Goal: Information Seeking & Learning: Learn about a topic

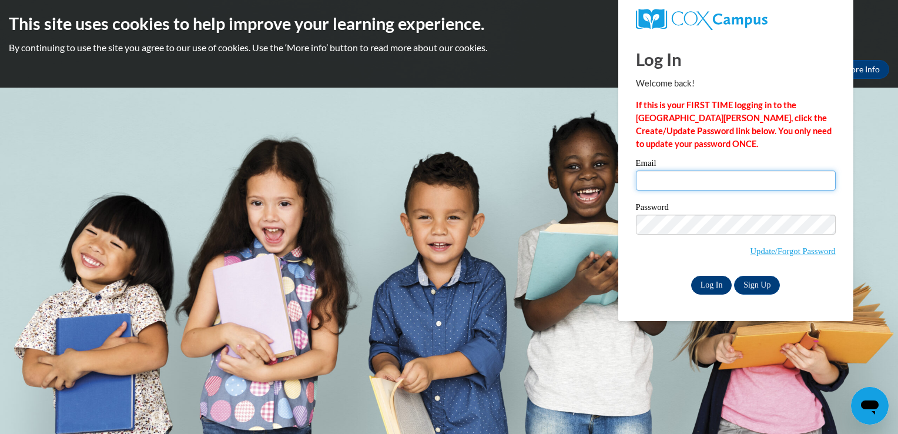
type input "tashonna.d@yahoo.com"
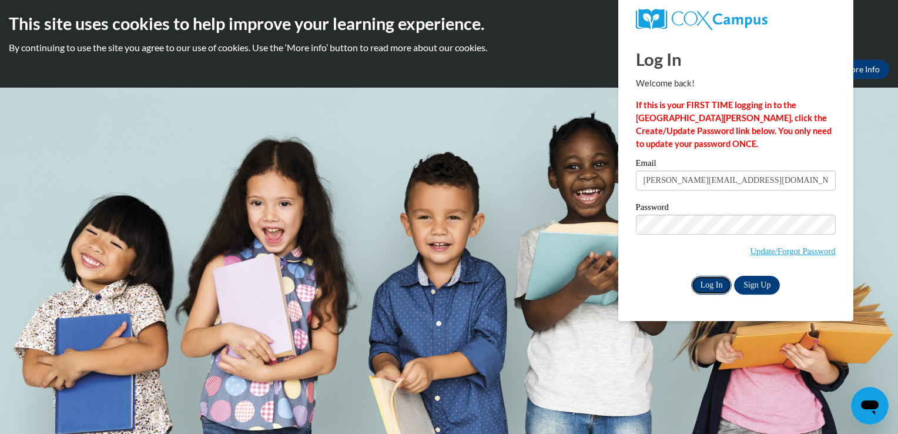
click at [712, 290] on input "Log In" at bounding box center [711, 285] width 41 height 19
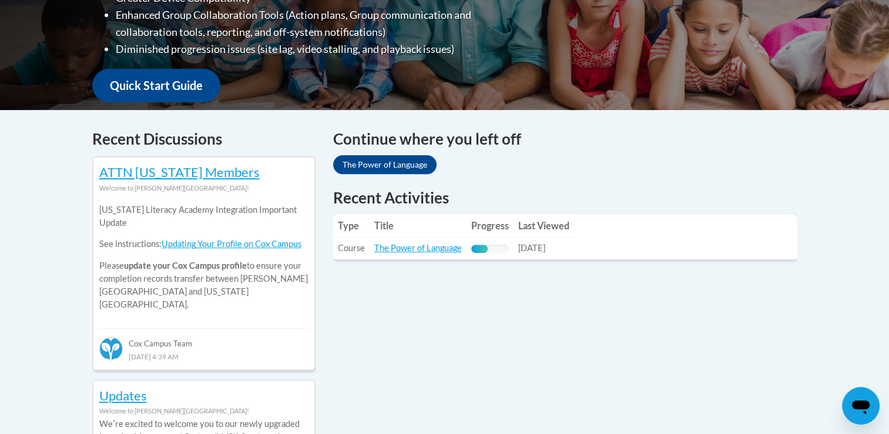
scroll to position [411, 0]
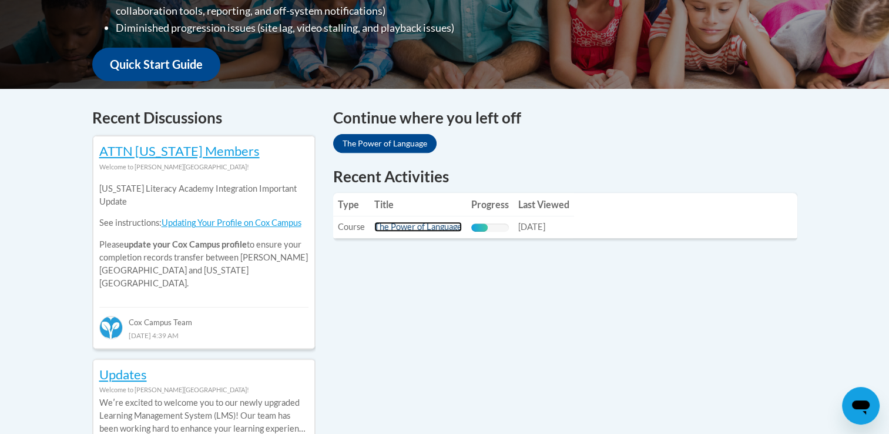
click at [415, 229] on link "The Power of Language" at bounding box center [418, 227] width 88 height 10
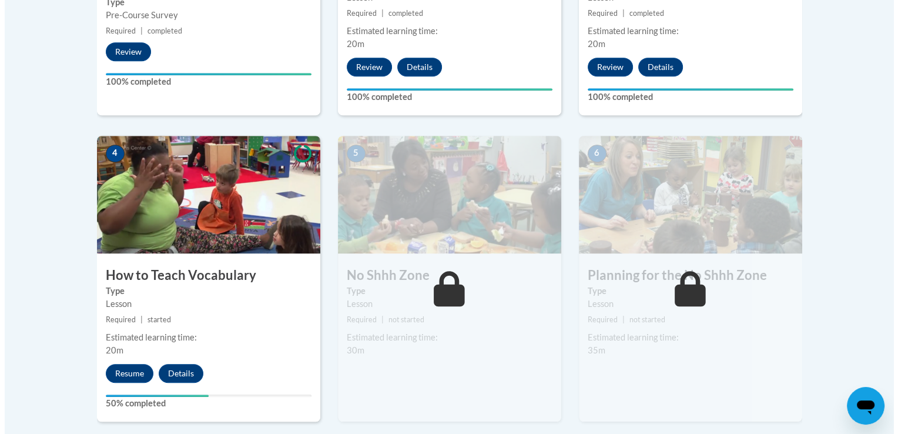
scroll to position [647, 0]
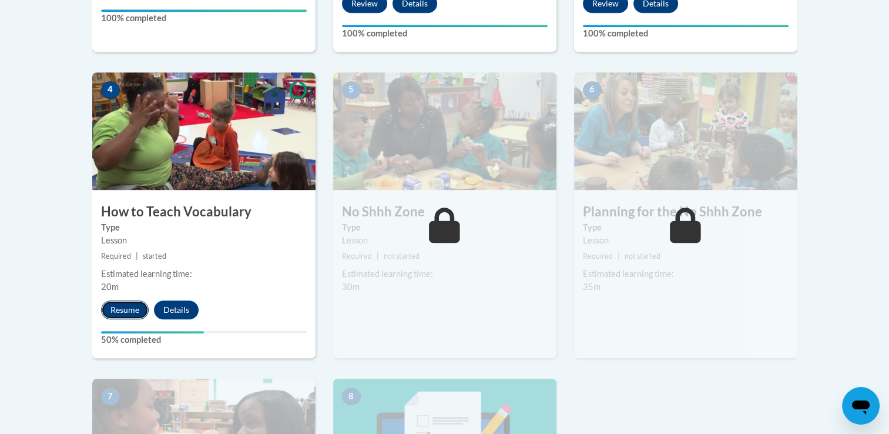
click at [121, 312] on button "Resume" at bounding box center [125, 309] width 48 height 19
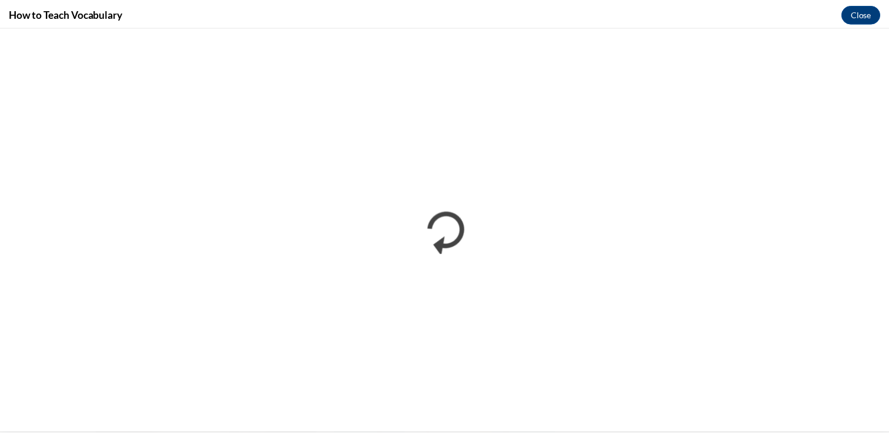
scroll to position [0, 0]
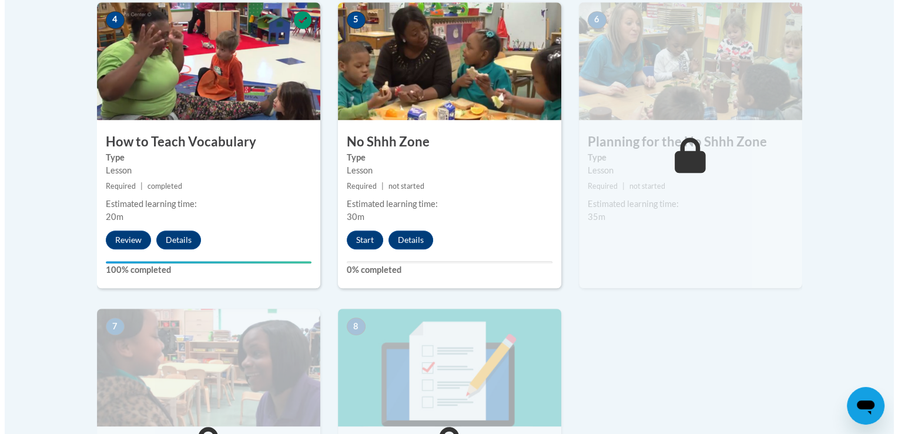
scroll to position [764, 0]
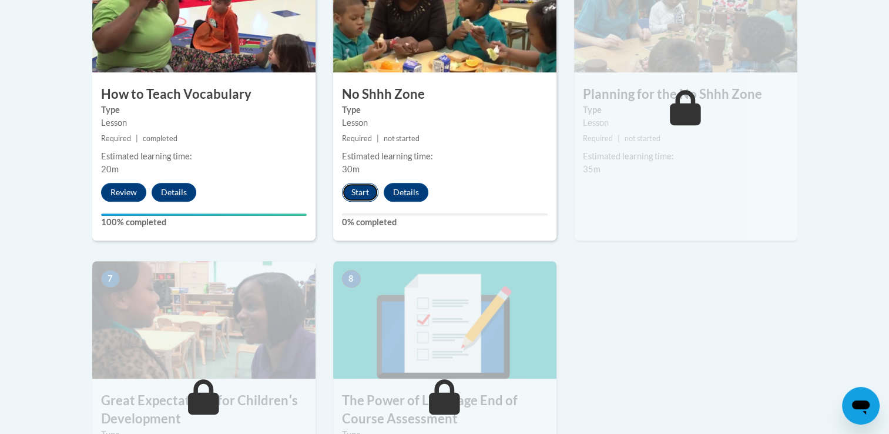
click at [349, 200] on button "Start" at bounding box center [360, 192] width 36 height 19
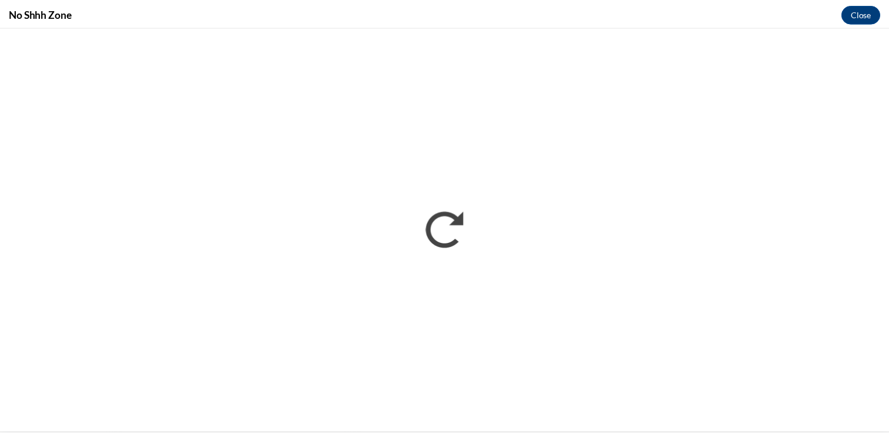
scroll to position [0, 0]
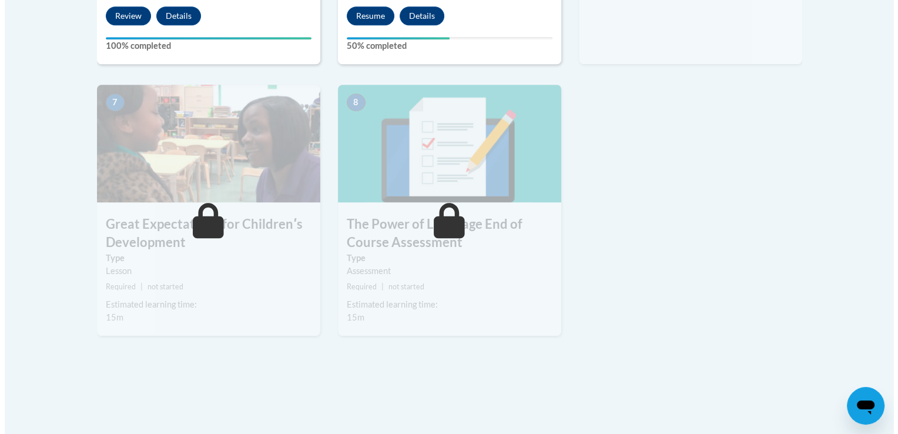
scroll to position [764, 0]
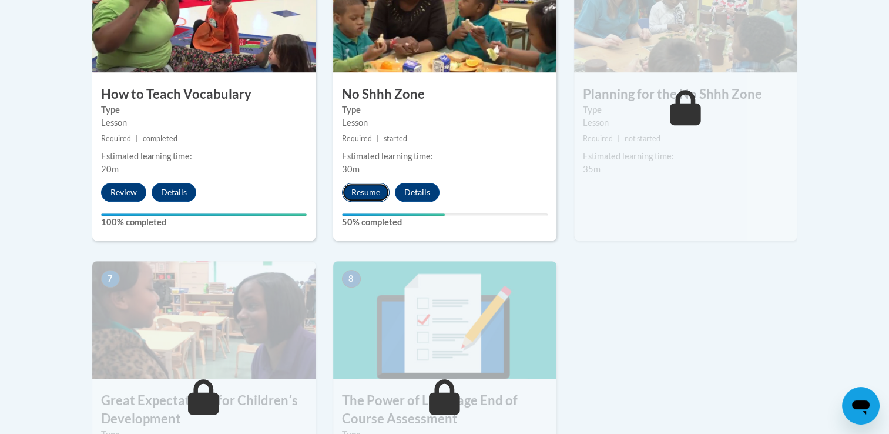
click at [363, 194] on button "Resume" at bounding box center [366, 192] width 48 height 19
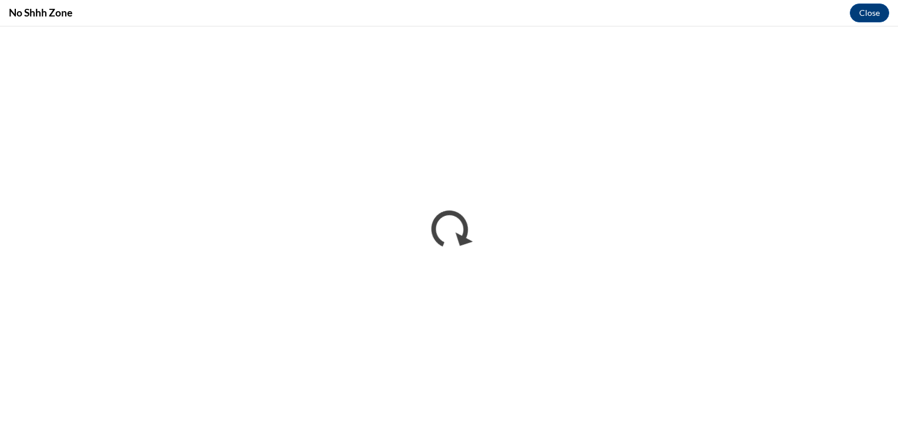
scroll to position [0, 0]
